Goal: Information Seeking & Learning: Learn about a topic

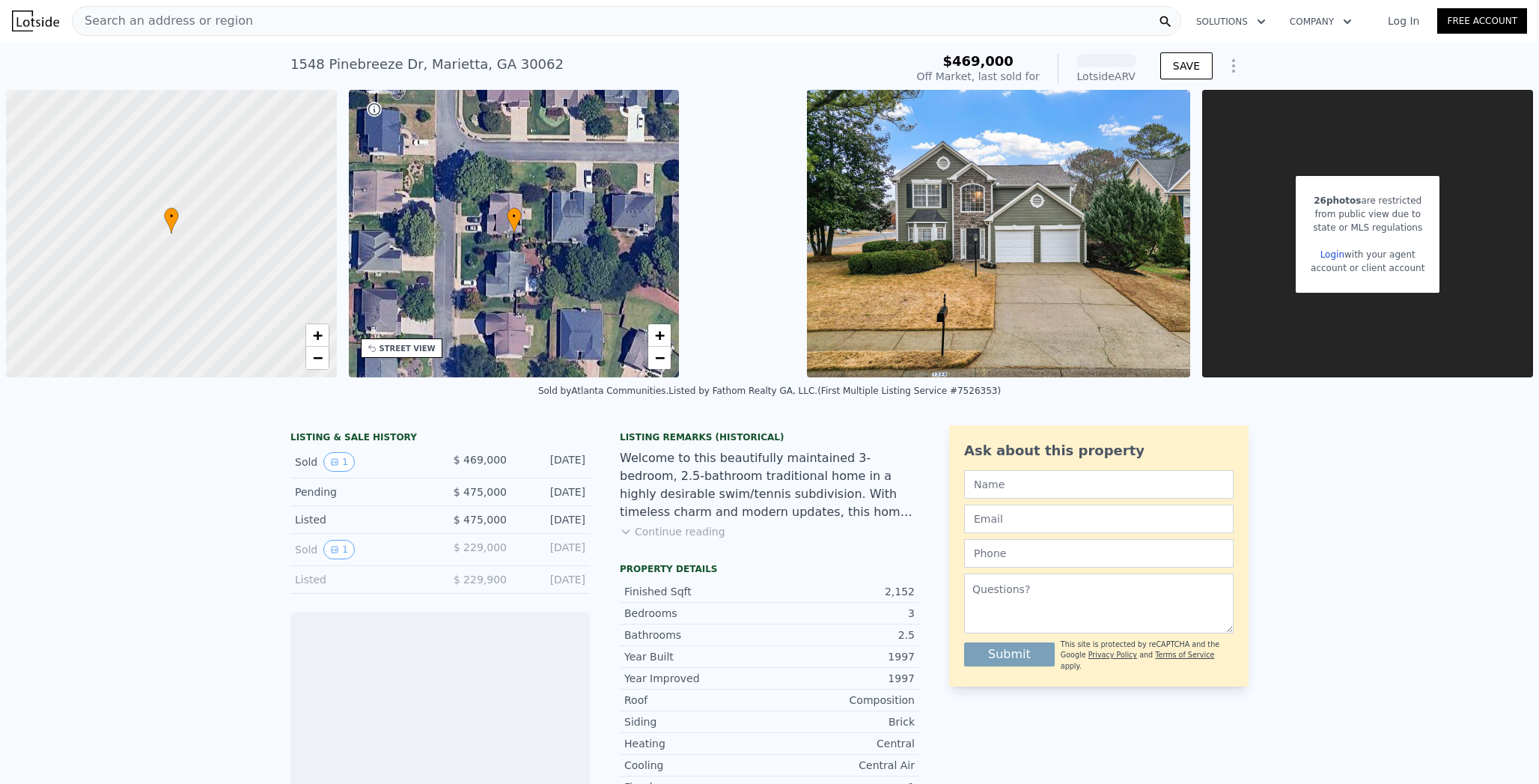
click at [296, 62] on div "[STREET_ADDRESS]" at bounding box center [427, 63] width 273 height 20
click at [269, 15] on div "Search an address or region" at bounding box center [626, 20] width 1109 height 30
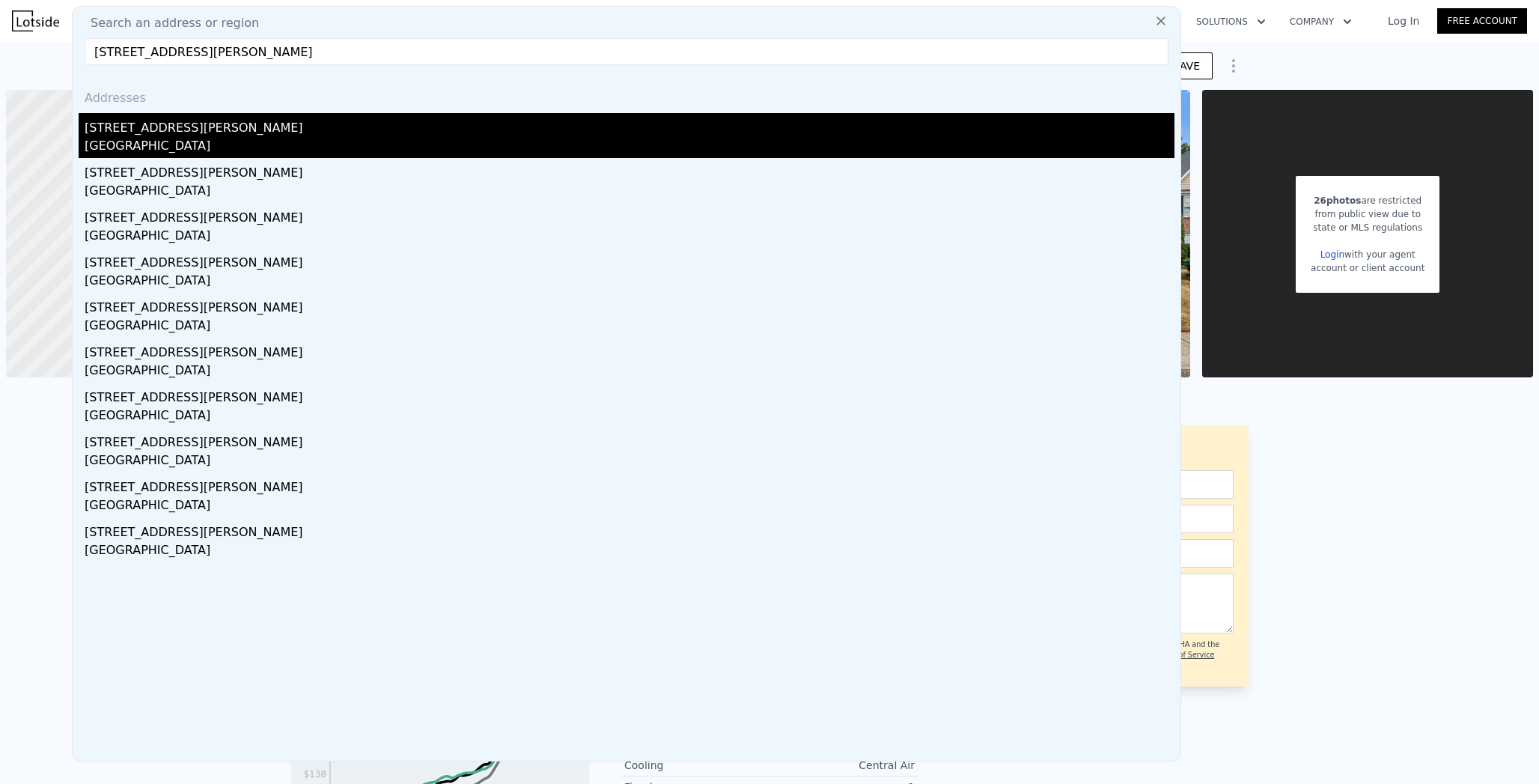
type input "[STREET_ADDRESS][PERSON_NAME]"
click at [181, 116] on div "[STREET_ADDRESS][PERSON_NAME]" at bounding box center [629, 125] width 1089 height 24
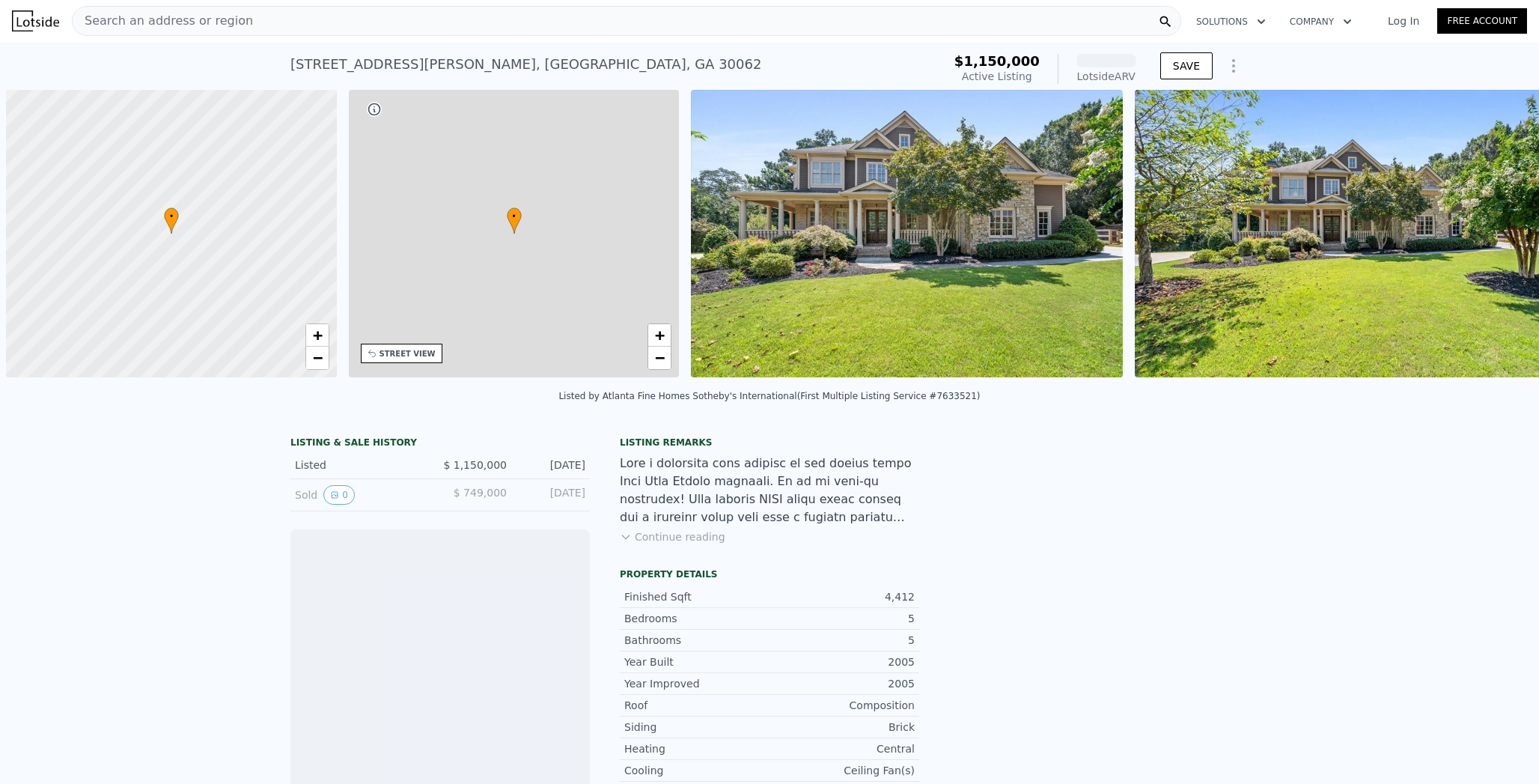
scroll to position [0, 6]
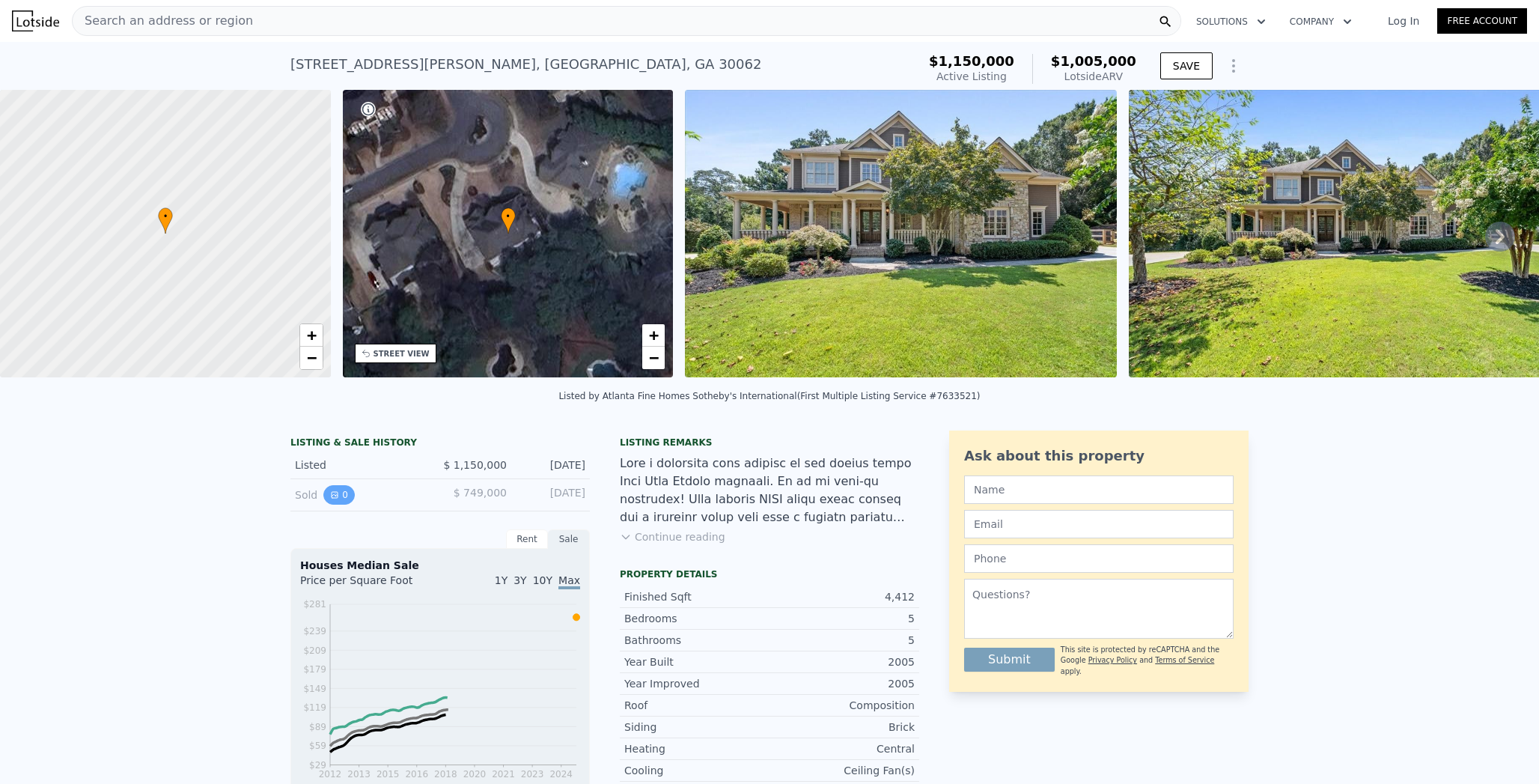
click at [338, 496] on button "0" at bounding box center [339, 494] width 31 height 20
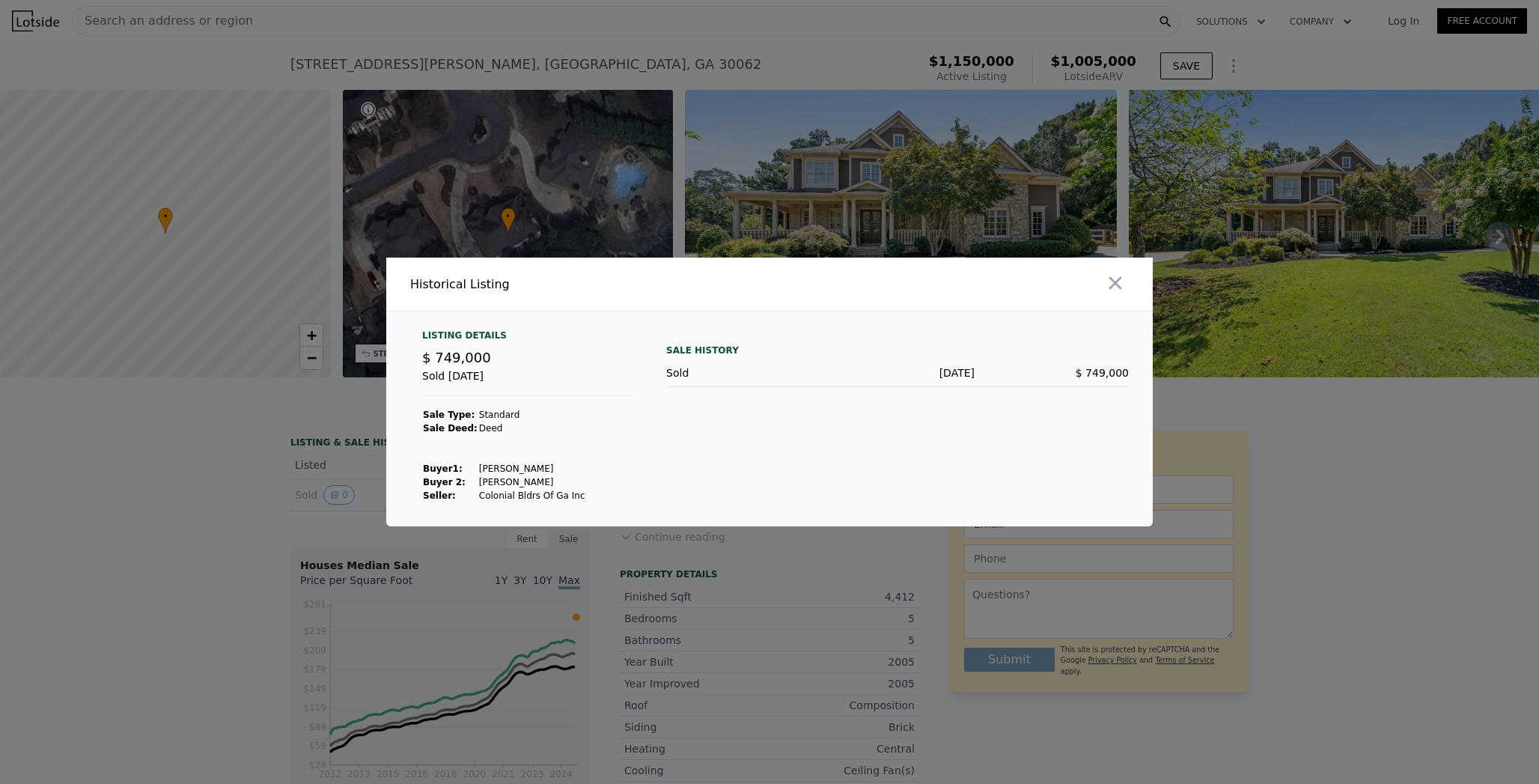
click at [250, 520] on div at bounding box center [770, 392] width 1539 height 784
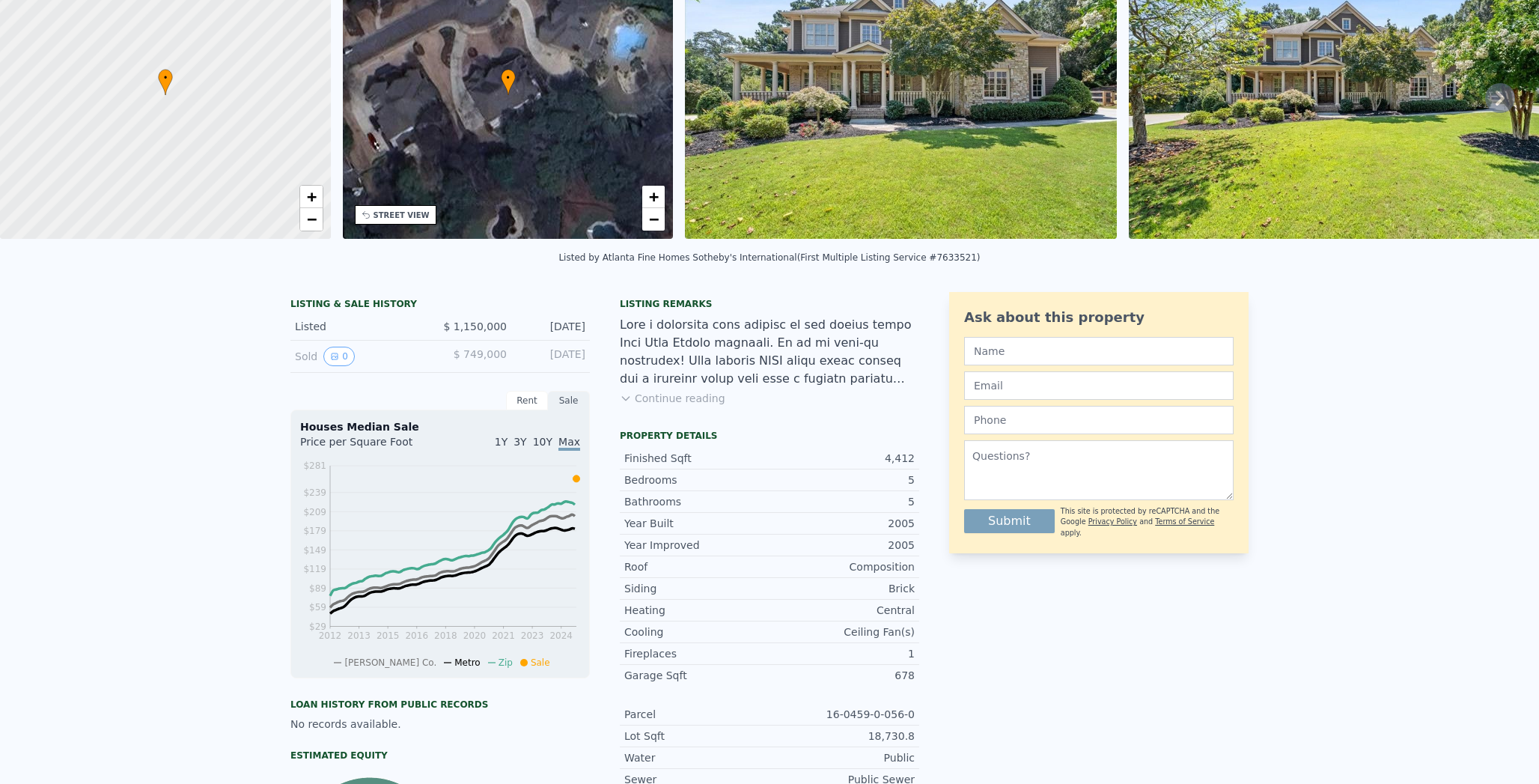
scroll to position [0, 0]
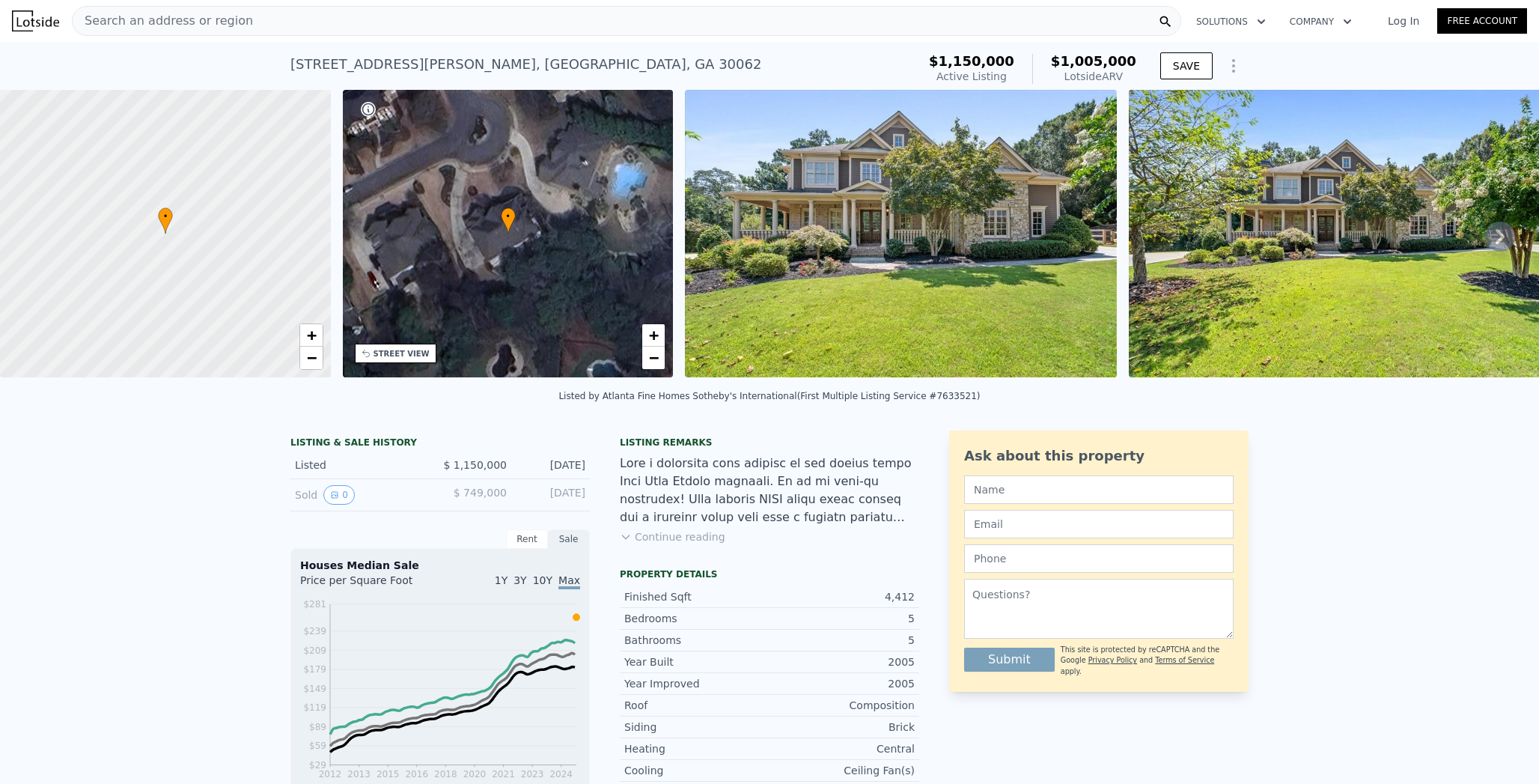
click at [192, 10] on div "Search an address or region" at bounding box center [626, 20] width 1109 height 30
